Goal: Use online tool/utility

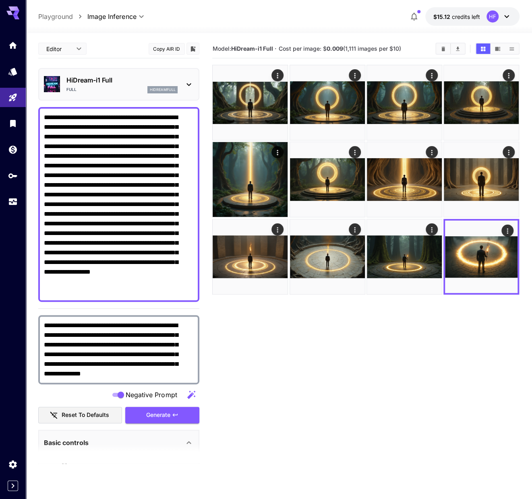
scroll to position [172, 0]
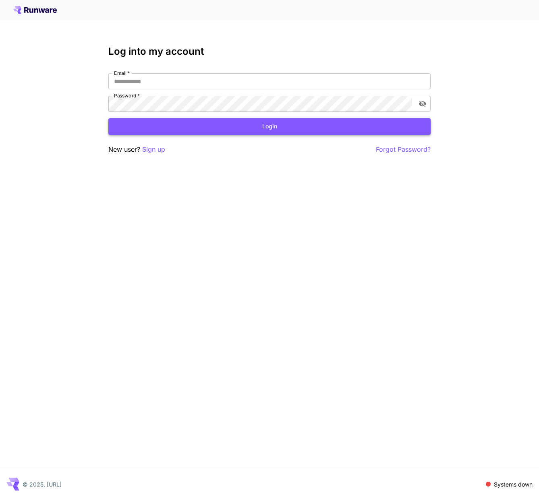
type input "**********"
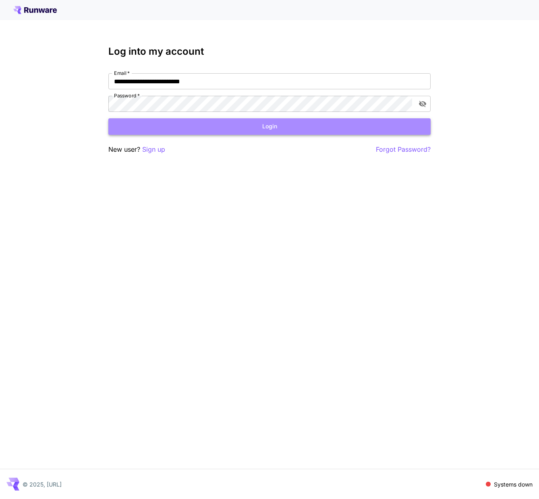
click at [303, 127] on button "Login" at bounding box center [269, 126] width 322 height 17
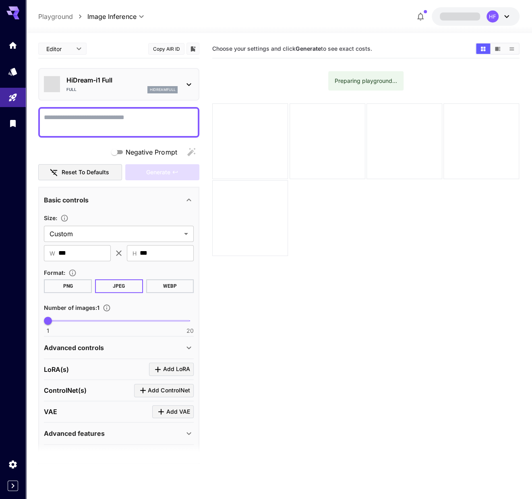
scroll to position [22, 0]
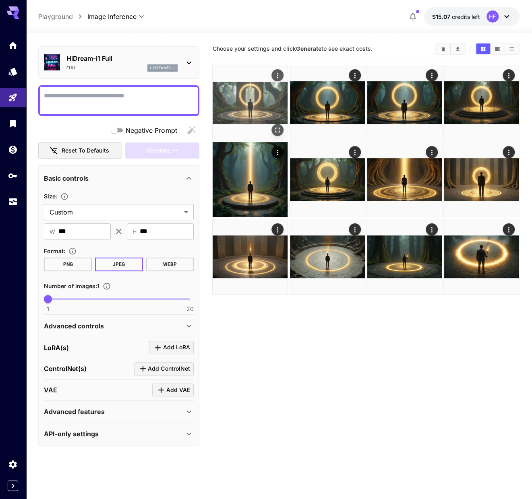
click at [247, 95] on img at bounding box center [250, 102] width 75 height 75
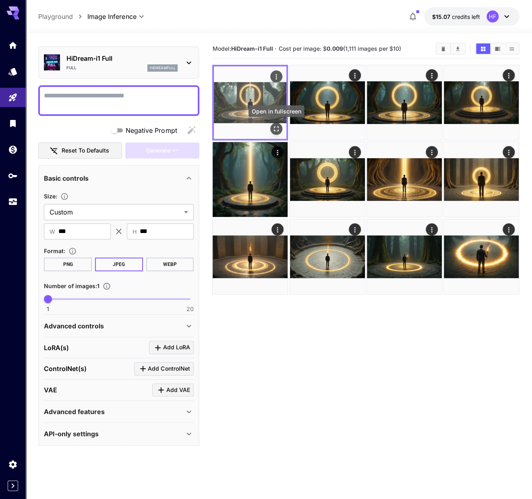
click at [275, 128] on icon "Open in fullscreen" at bounding box center [276, 128] width 5 height 5
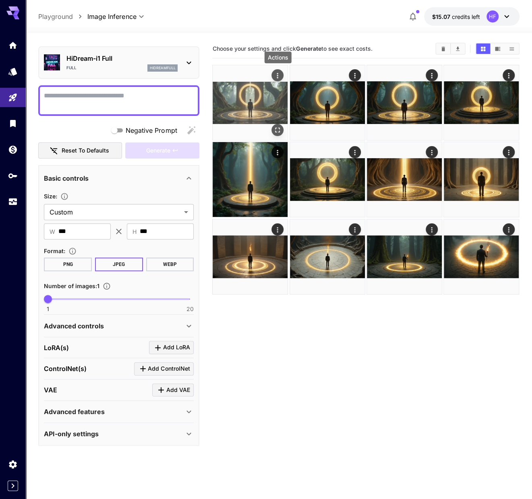
click at [277, 72] on icon "Actions" at bounding box center [278, 76] width 8 height 8
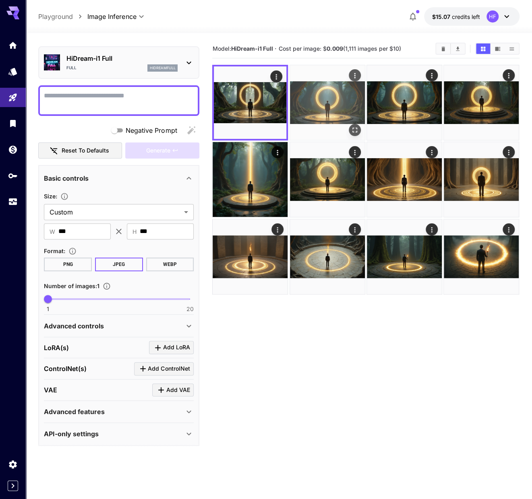
click at [317, 99] on img at bounding box center [327, 102] width 75 height 75
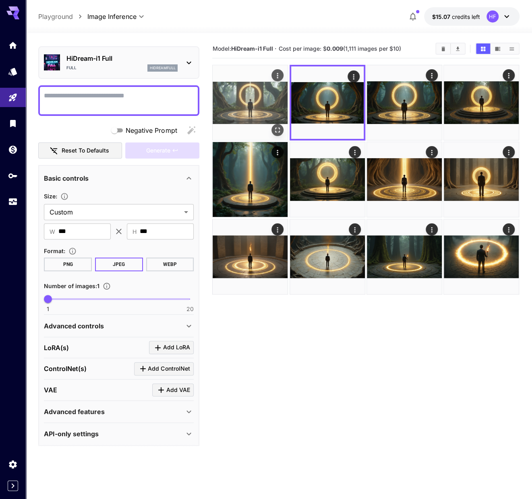
click at [257, 93] on img at bounding box center [250, 102] width 75 height 75
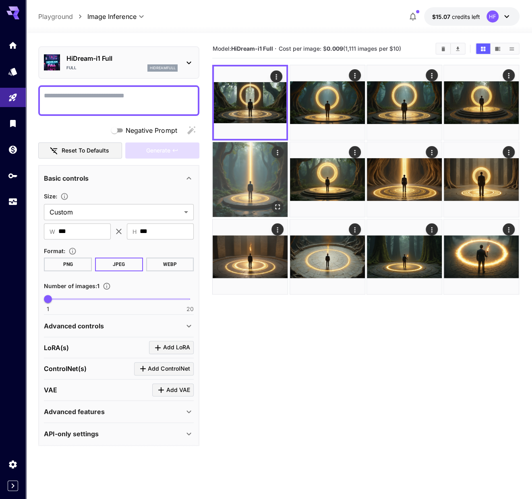
drag, startPoint x: 255, startPoint y: 166, endPoint x: 269, endPoint y: 166, distance: 13.7
click at [255, 166] on img at bounding box center [250, 179] width 75 height 75
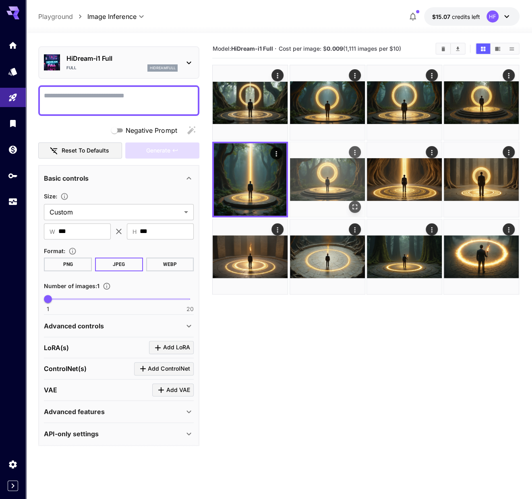
drag, startPoint x: 321, startPoint y: 170, endPoint x: 347, endPoint y: 169, distance: 26.2
click at [321, 170] on img at bounding box center [327, 179] width 75 height 75
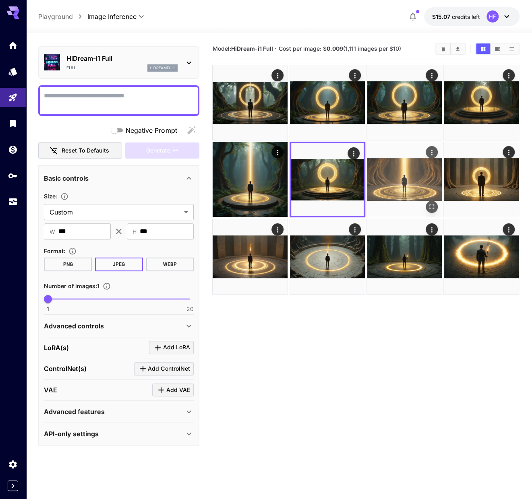
click at [386, 168] on img at bounding box center [404, 179] width 75 height 75
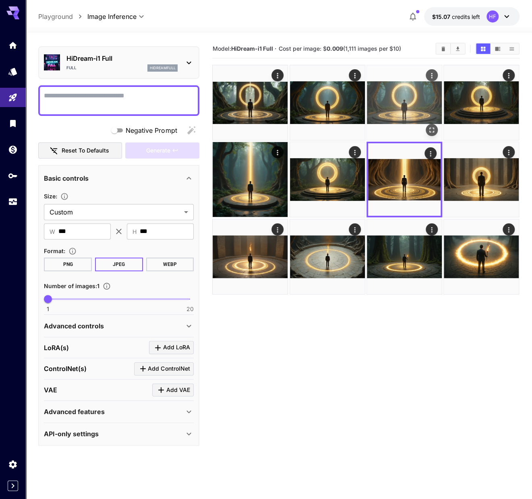
click at [401, 106] on img at bounding box center [404, 102] width 75 height 75
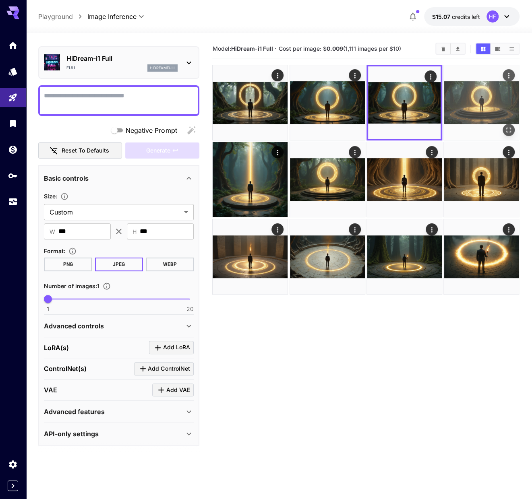
click at [459, 99] on img at bounding box center [481, 102] width 75 height 75
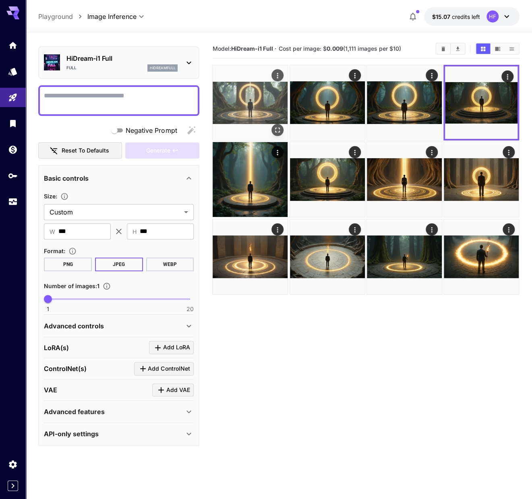
click at [250, 96] on img at bounding box center [250, 102] width 75 height 75
